Goal: Task Accomplishment & Management: Manage account settings

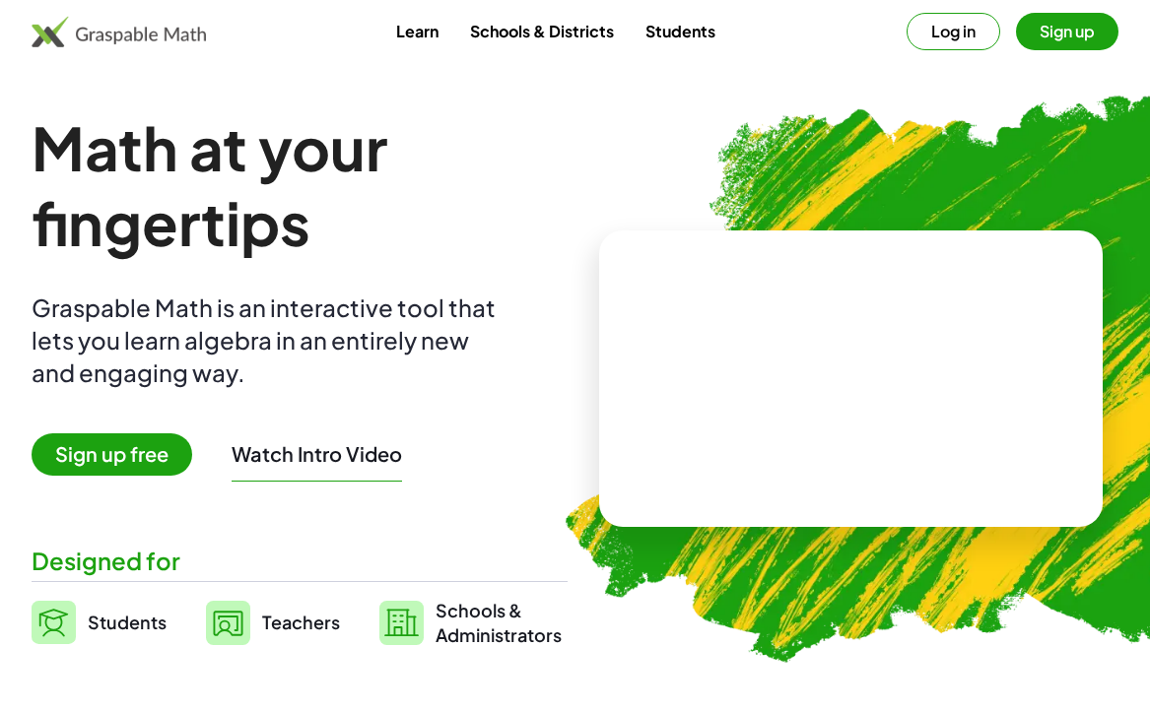
click at [976, 23] on button "Log in" at bounding box center [953, 31] width 94 height 37
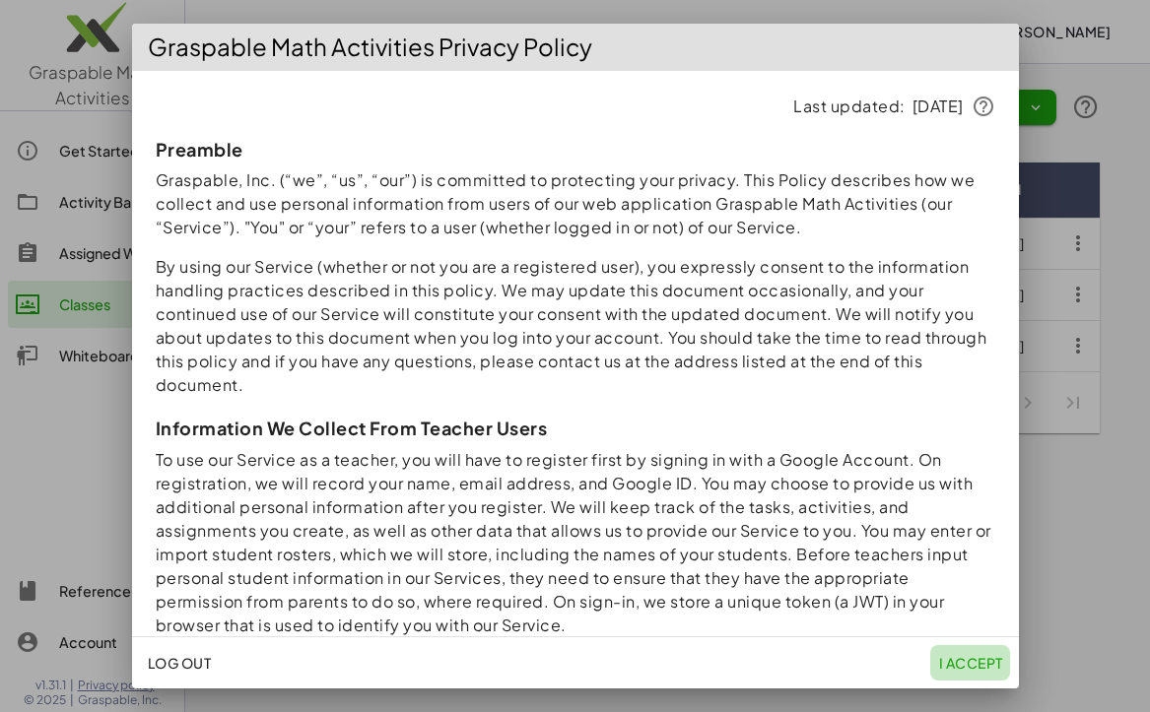
click at [951, 659] on span "I accept" at bounding box center [970, 663] width 64 height 18
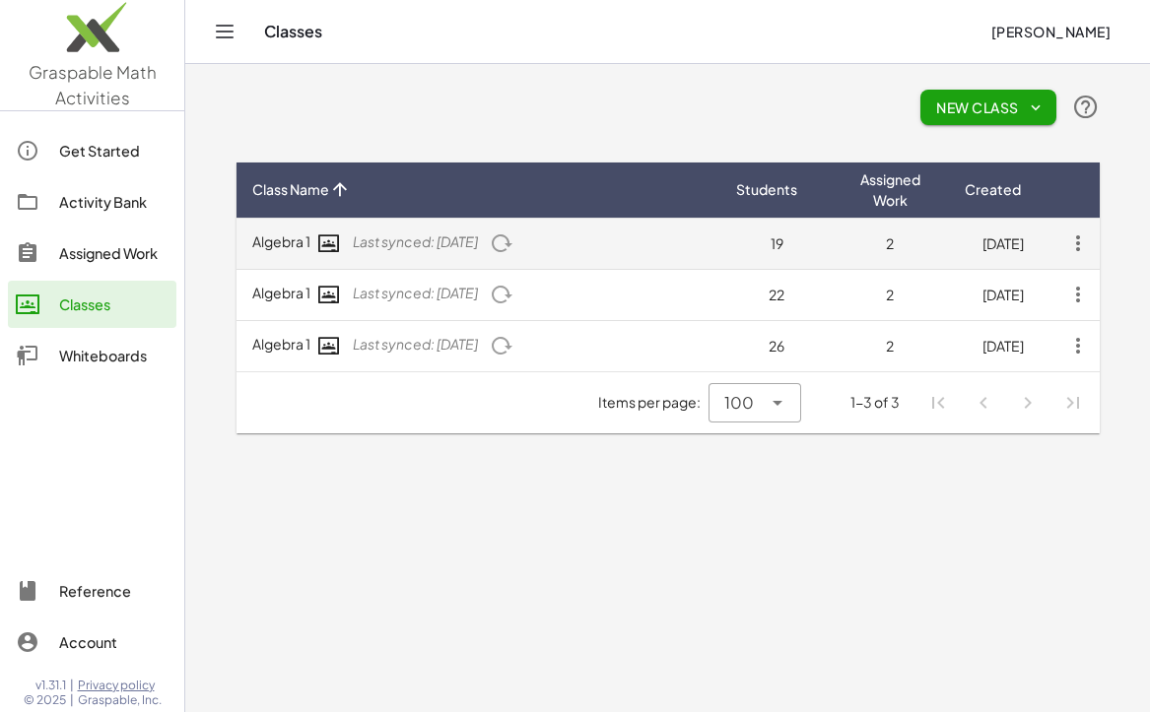
click at [1080, 241] on icon "button" at bounding box center [1077, 243] width 35 height 35
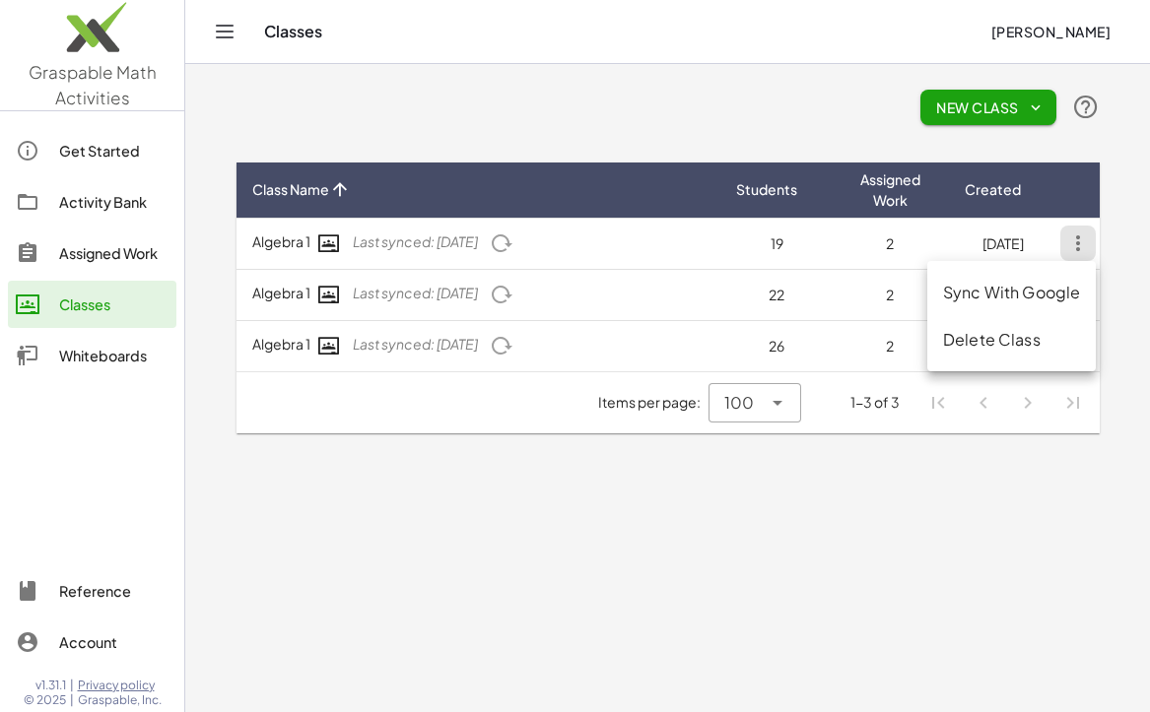
click at [1049, 334] on div "Delete Class" at bounding box center [1011, 340] width 137 height 24
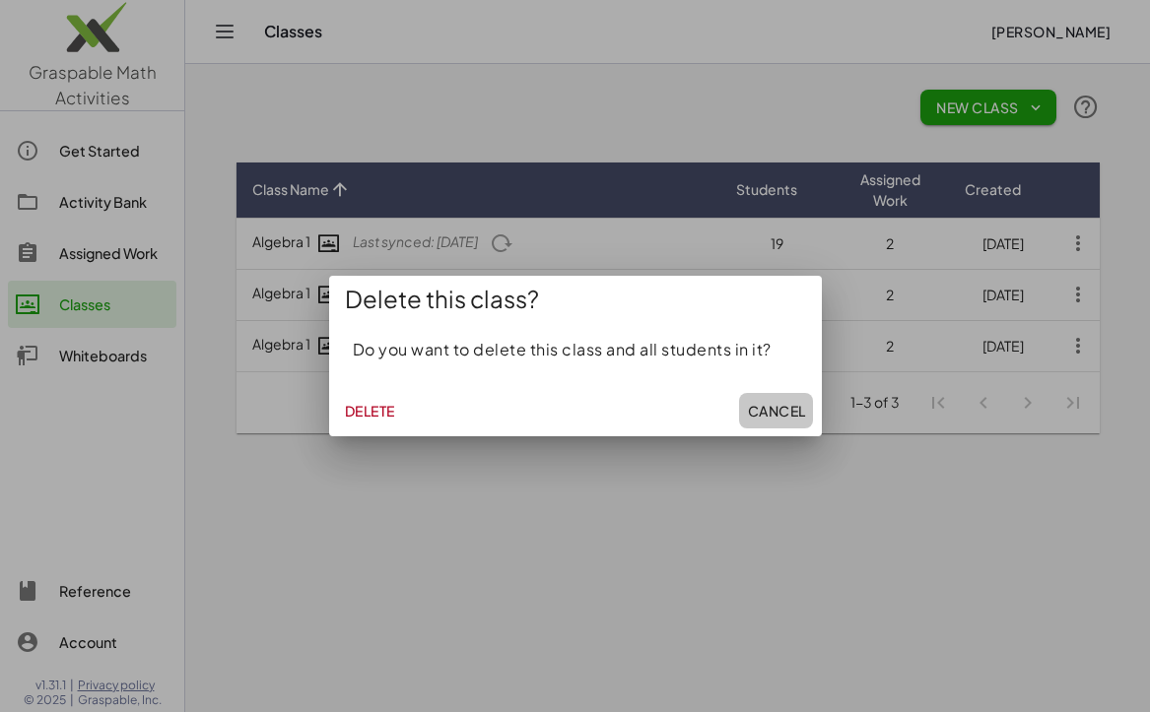
click at [769, 404] on span "Cancel" at bounding box center [776, 411] width 58 height 18
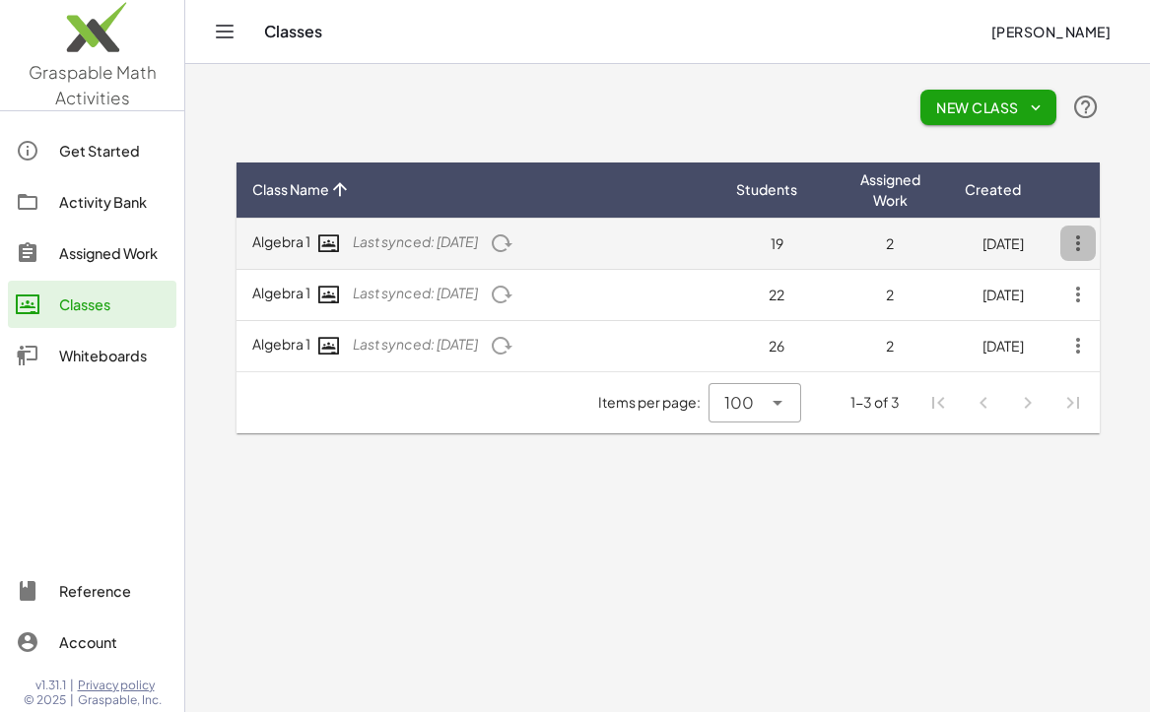
click at [1090, 245] on icon "button" at bounding box center [1077, 243] width 35 height 35
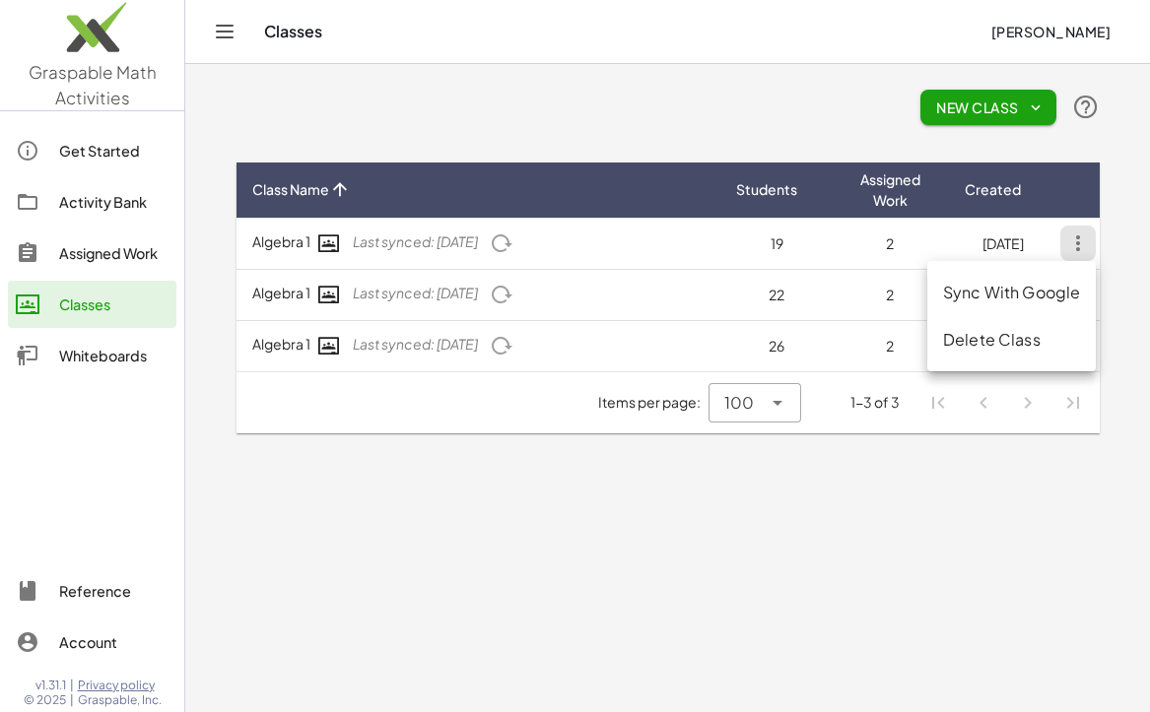
click at [1013, 329] on div "Delete Class" at bounding box center [1011, 340] width 137 height 24
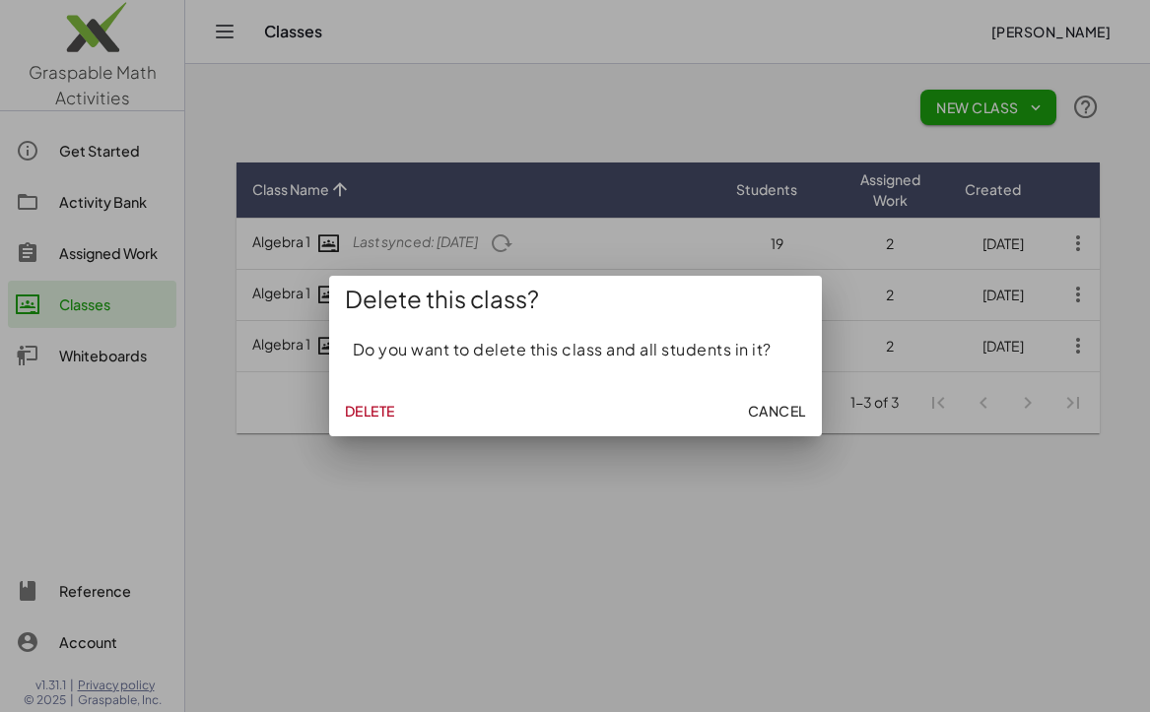
click at [367, 421] on button "Delete" at bounding box center [370, 410] width 66 height 35
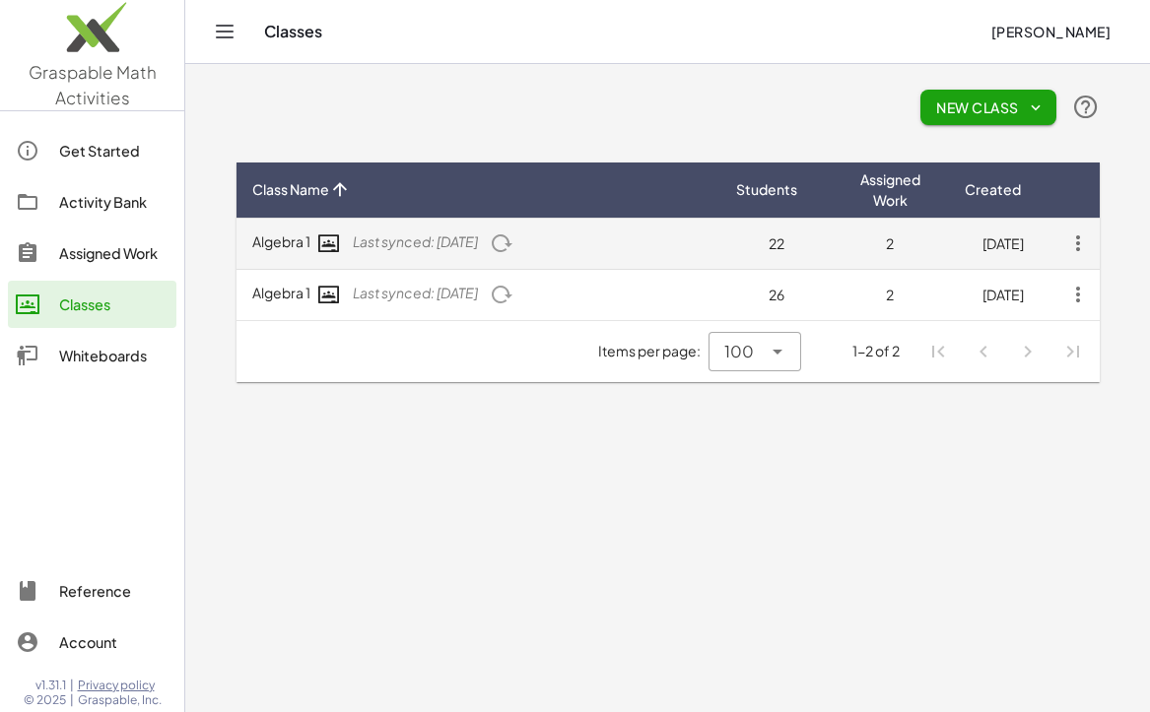
click at [1065, 239] on icon "button" at bounding box center [1077, 243] width 35 height 35
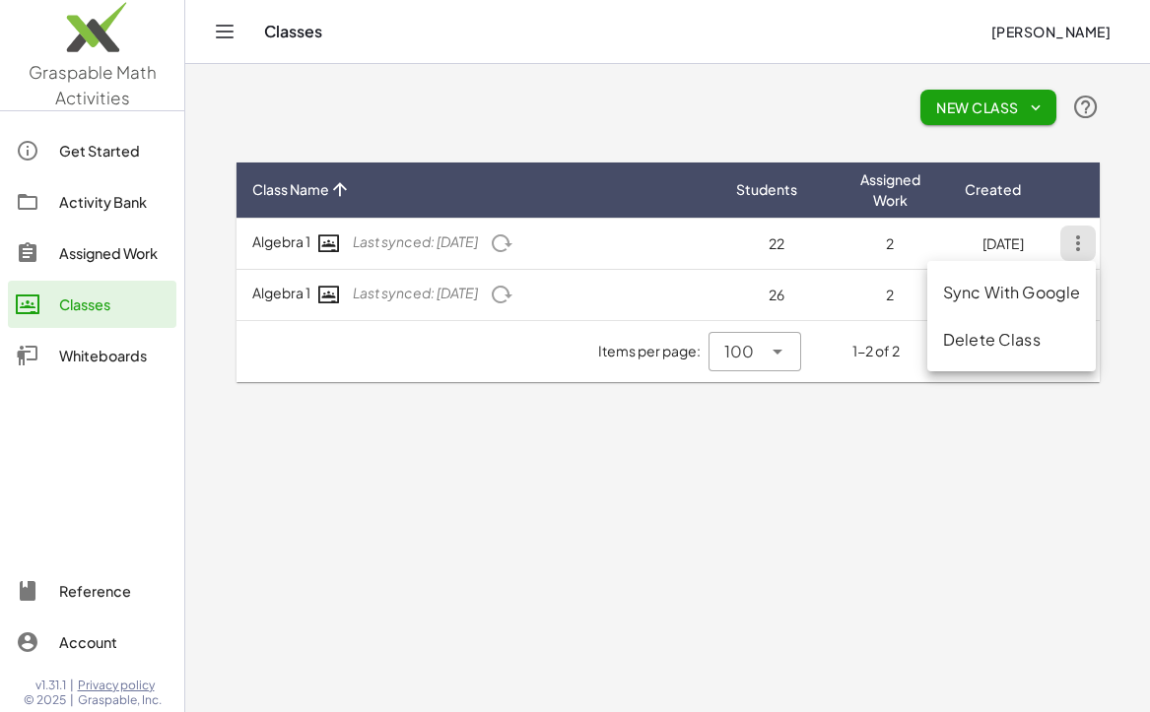
click at [975, 338] on div "Delete Class" at bounding box center [1011, 340] width 137 height 24
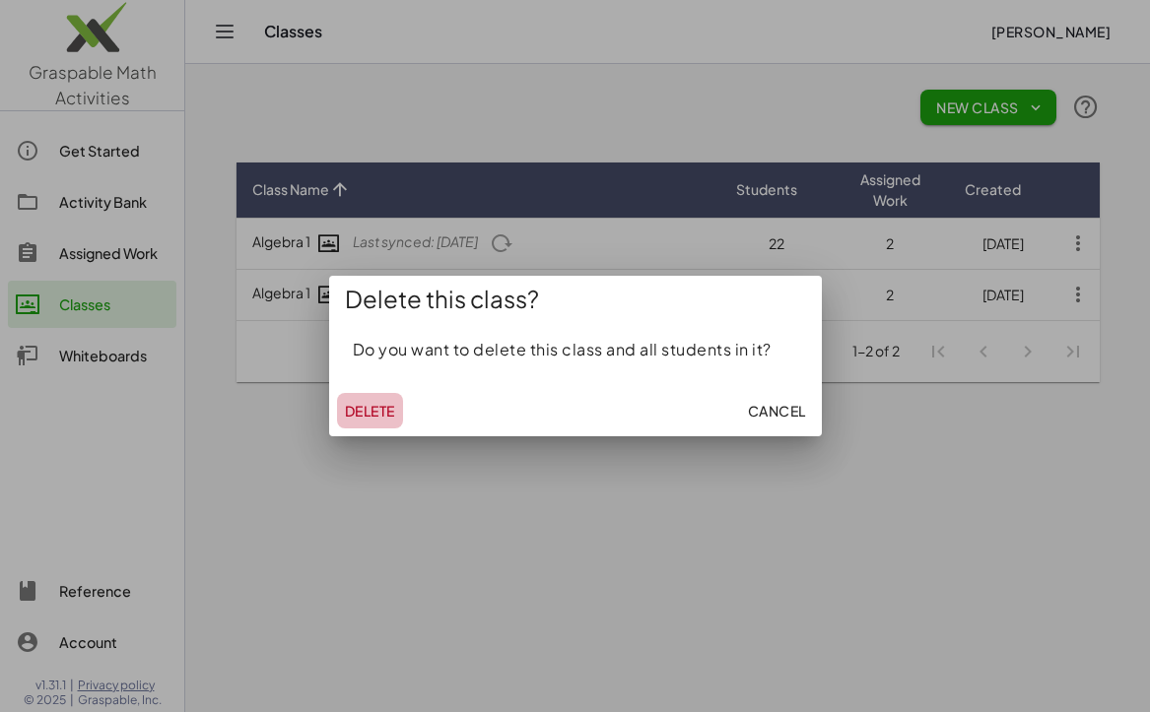
click at [364, 394] on button "Delete" at bounding box center [370, 410] width 66 height 35
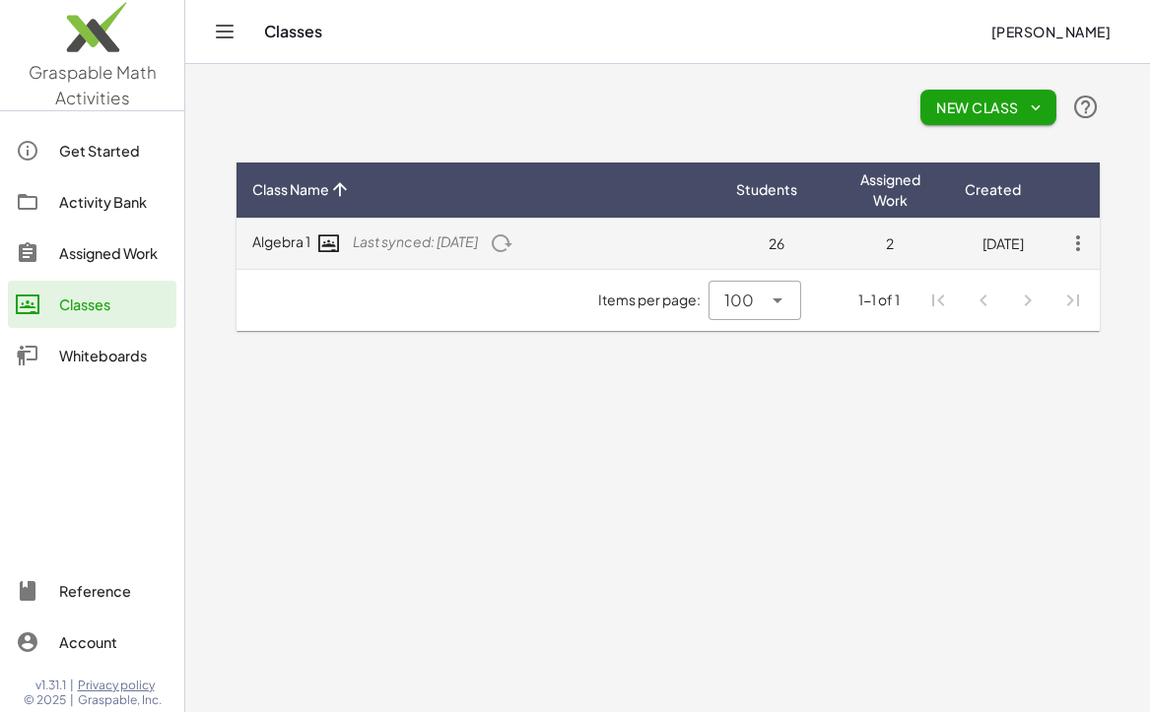
click at [1080, 239] on icon "button" at bounding box center [1077, 243] width 35 height 35
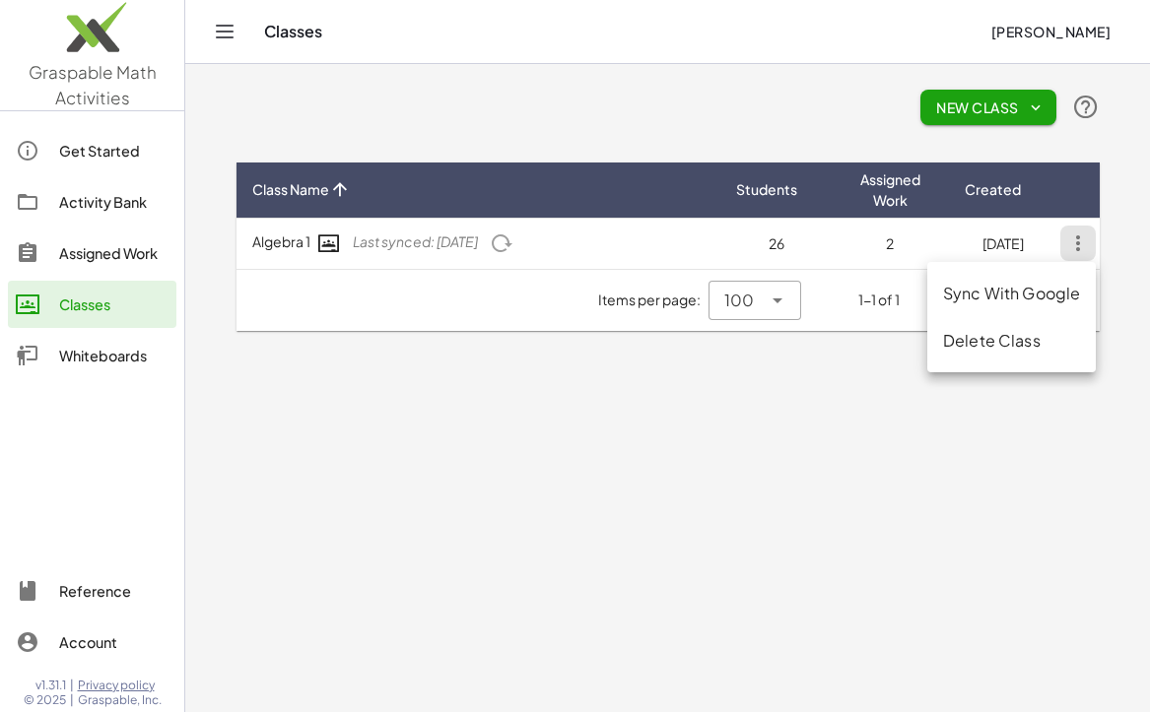
click at [965, 349] on div "Delete Class" at bounding box center [1011, 341] width 137 height 24
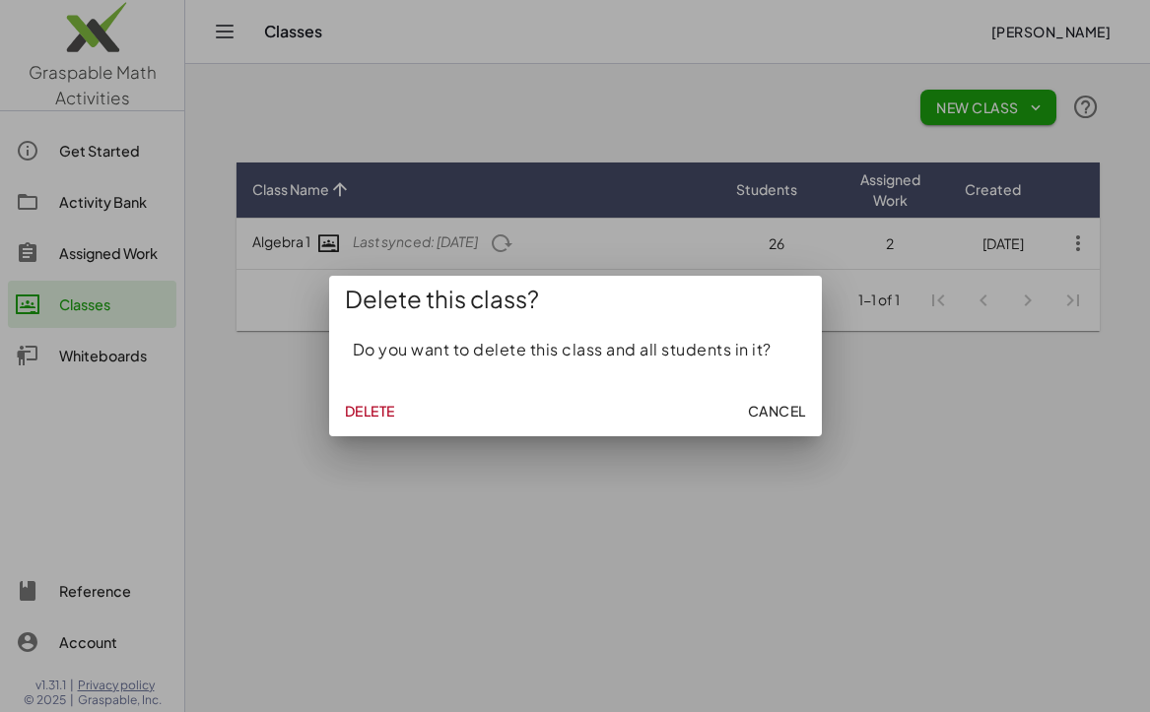
click at [367, 412] on span "Delete" at bounding box center [370, 411] width 50 height 18
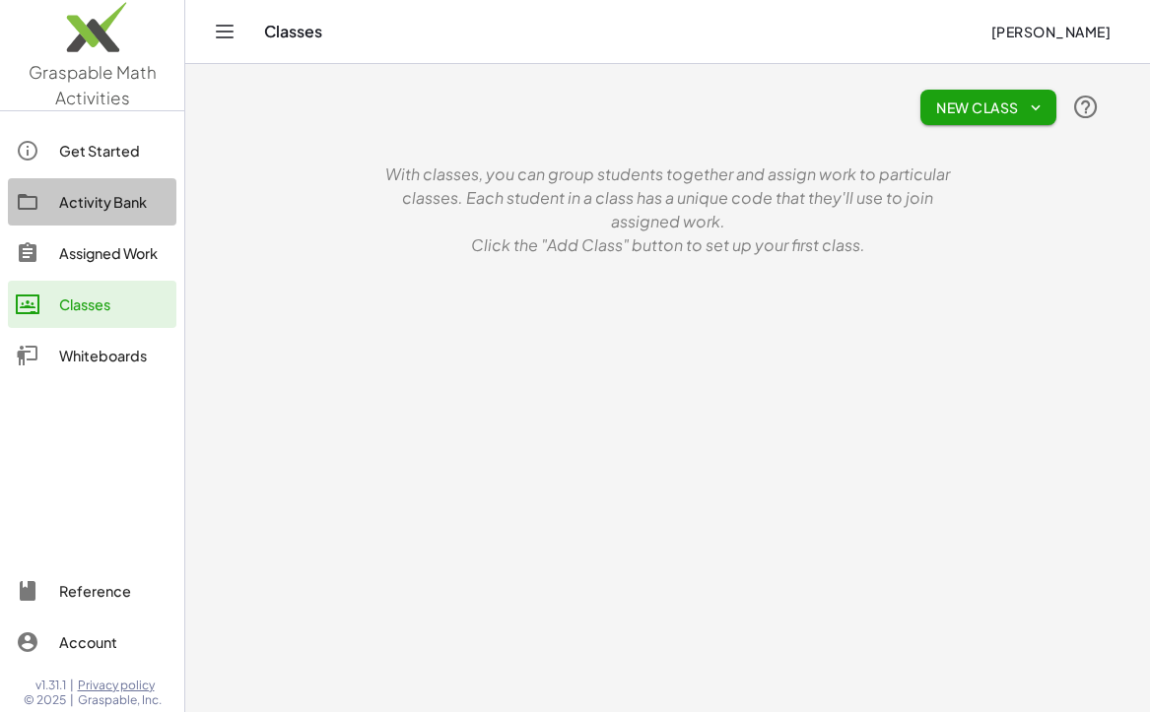
click at [103, 200] on div "Activity Bank" at bounding box center [113, 202] width 109 height 24
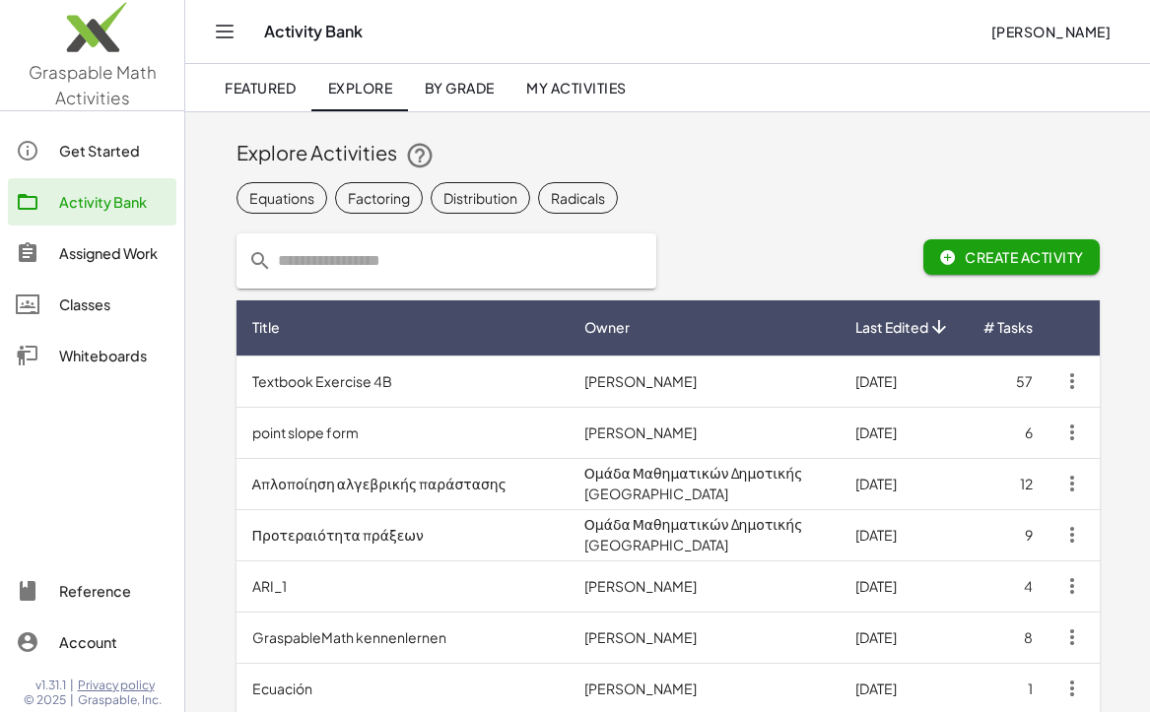
click at [368, 259] on input "text" at bounding box center [458, 260] width 372 height 55
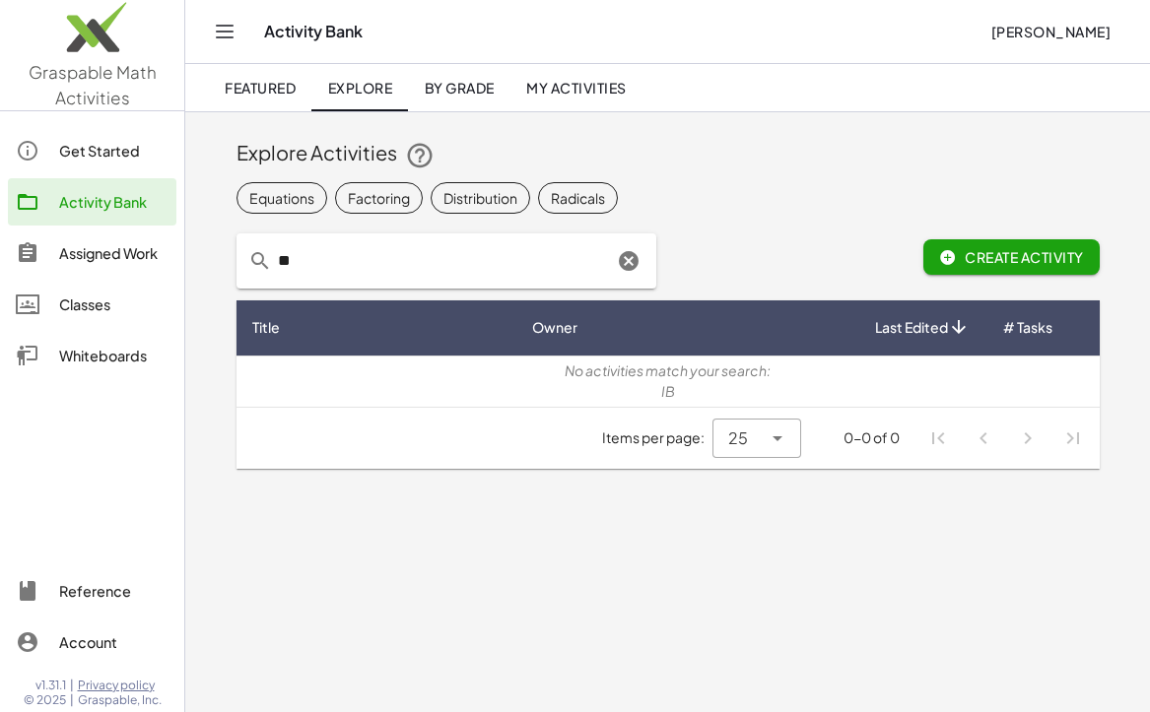
click at [368, 259] on input "**" at bounding box center [442, 260] width 341 height 55
type input "**********"
click at [621, 267] on icon "Clear" at bounding box center [629, 261] width 24 height 24
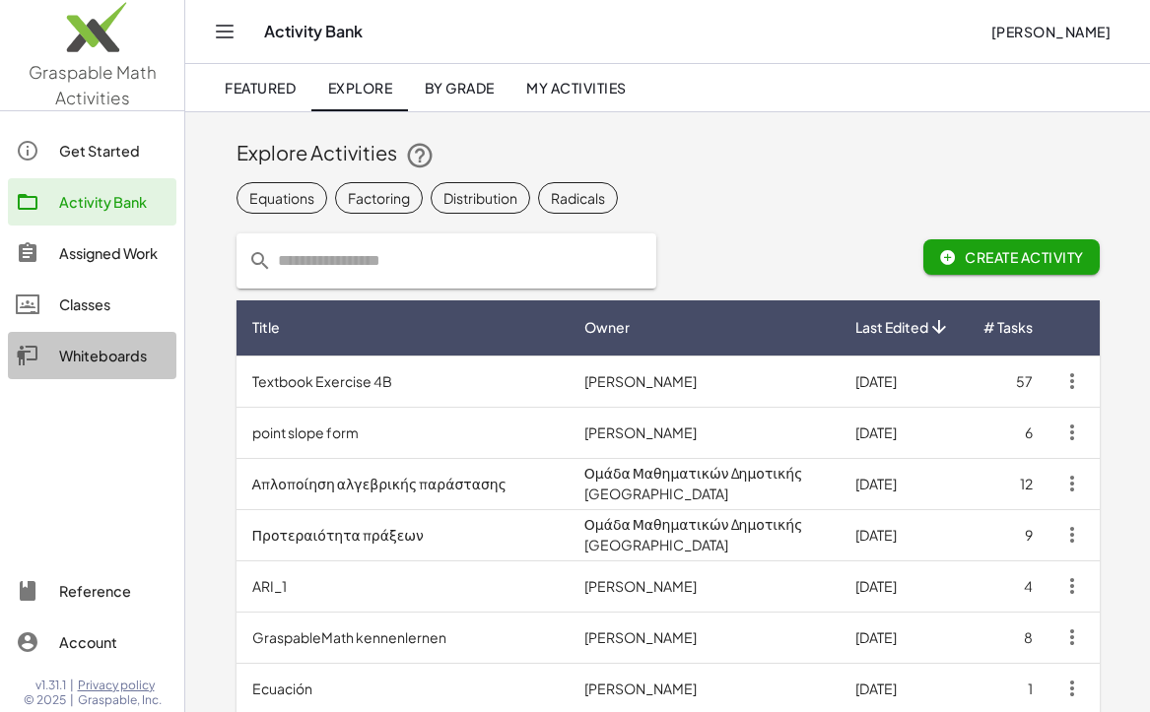
click at [114, 361] on div "Whiteboards" at bounding box center [113, 356] width 109 height 24
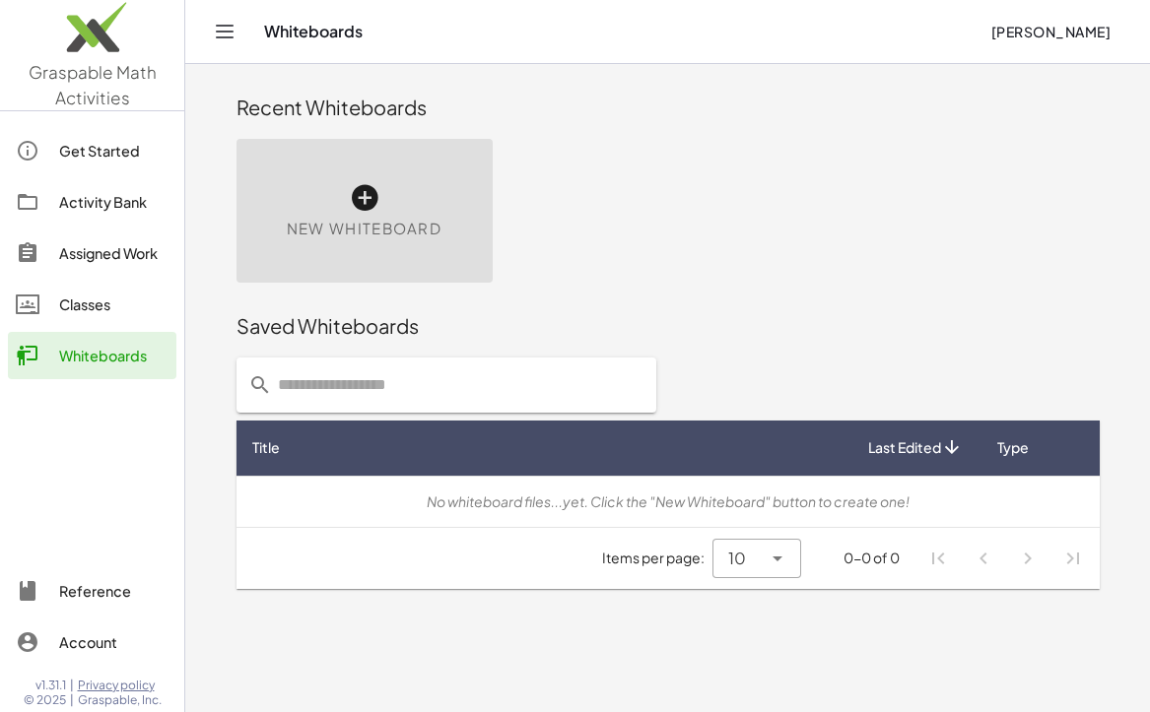
click at [228, 41] on icon "Toggle navigation" at bounding box center [225, 32] width 24 height 24
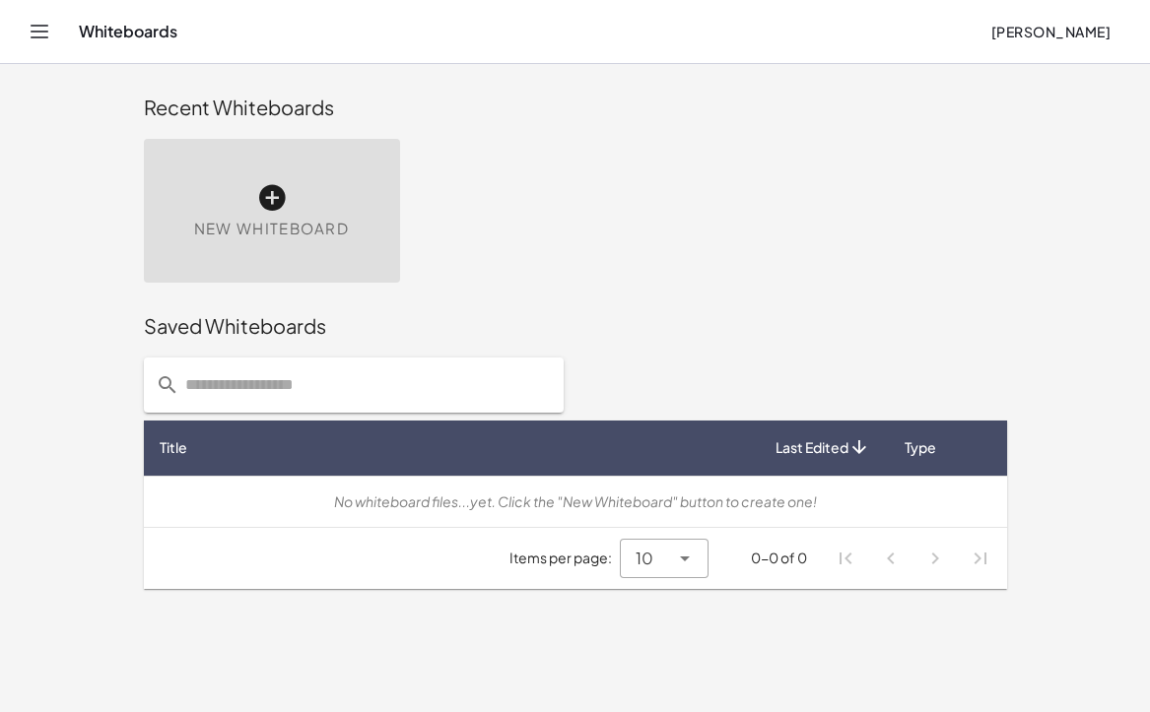
click at [65, 36] on div "Whiteboards [PERSON_NAME]" at bounding box center [575, 31] width 1102 height 63
click at [42, 35] on icon "Toggle navigation" at bounding box center [40, 32] width 24 height 24
